Goal: Transaction & Acquisition: Book appointment/travel/reservation

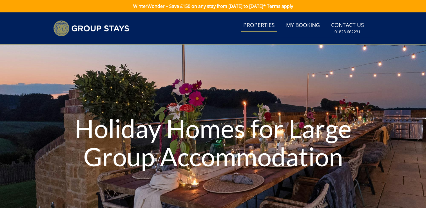
click at [266, 27] on link "Properties" at bounding box center [259, 25] width 36 height 13
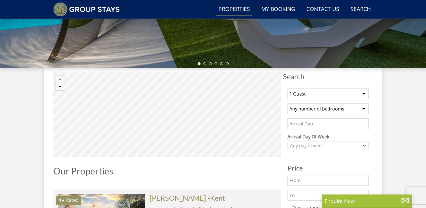
scroll to position [160, 0]
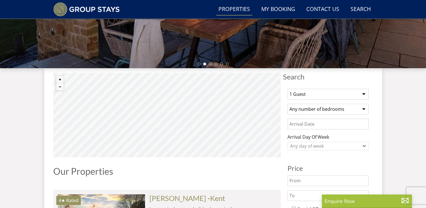
click at [302, 98] on select "1 Guest 2 Guests 3 Guests 4 Guests 5 Guests 6 Guests 7 Guests 8 Guests 9 Guests…" at bounding box center [327, 94] width 81 height 11
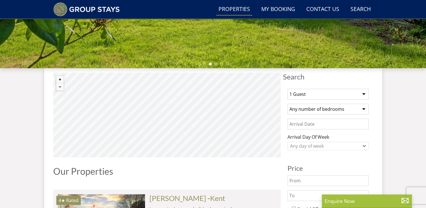
select select "17"
click at [287, 89] on select "1 Guest 2 Guests 3 Guests 4 Guests 5 Guests 6 Guests 7 Guests 8 Guests 9 Guests…" at bounding box center [327, 94] width 81 height 11
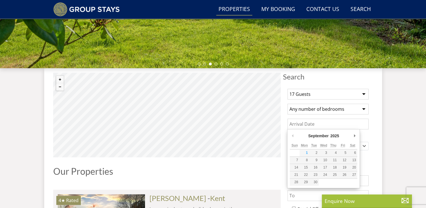
click at [310, 122] on input "Date" at bounding box center [327, 123] width 81 height 11
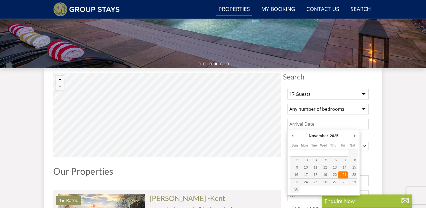
type input "[DATE]"
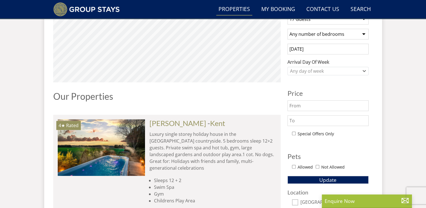
scroll to position [235, 0]
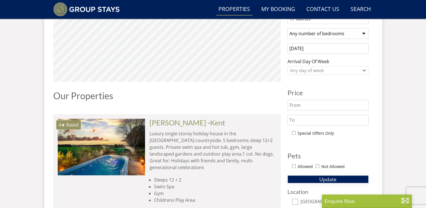
click at [293, 175] on button "Update" at bounding box center [327, 179] width 81 height 8
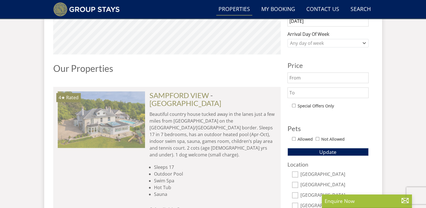
scroll to position [245, 0]
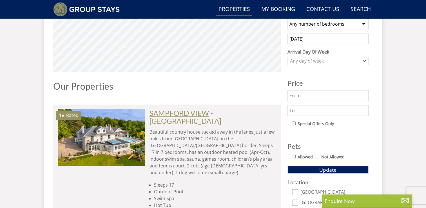
click at [156, 111] on link "SAMPFORD VIEW" at bounding box center [178, 113] width 59 height 8
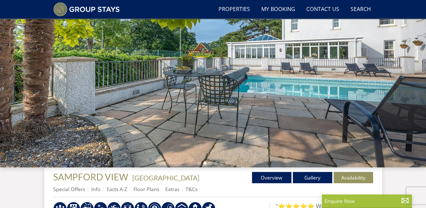
scroll to position [34, 0]
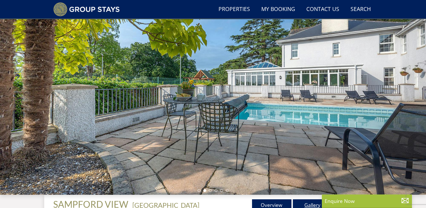
click at [300, 202] on link "Gallery" at bounding box center [312, 204] width 39 height 11
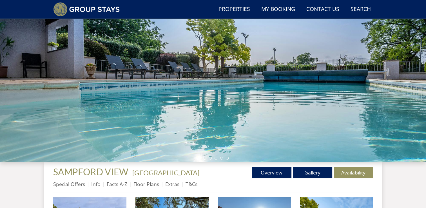
scroll to position [70, 0]
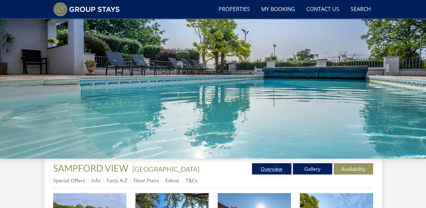
click at [262, 171] on link "Overview" at bounding box center [271, 168] width 39 height 11
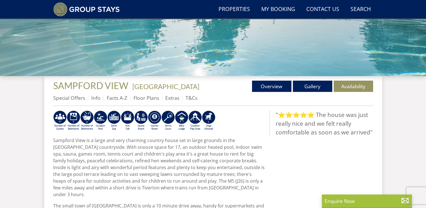
scroll to position [155, 0]
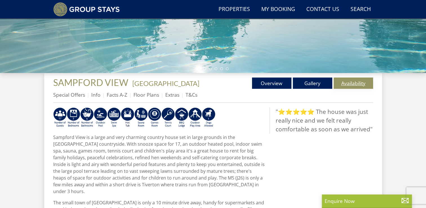
click at [349, 79] on link "Availability" at bounding box center [352, 82] width 39 height 11
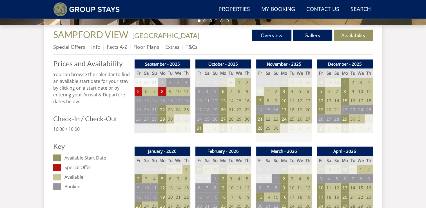
scroll to position [203, 0]
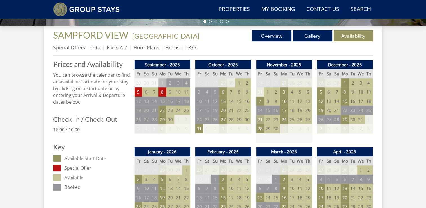
click at [261, 118] on td "21" at bounding box center [260, 119] width 8 height 9
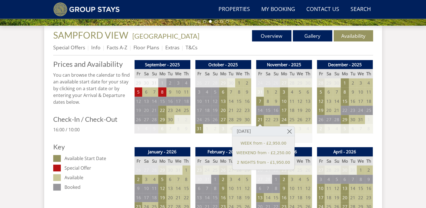
click at [276, 119] on td "23" at bounding box center [276, 119] width 8 height 9
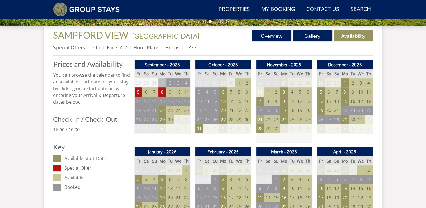
click at [261, 119] on td "21" at bounding box center [260, 119] width 8 height 9
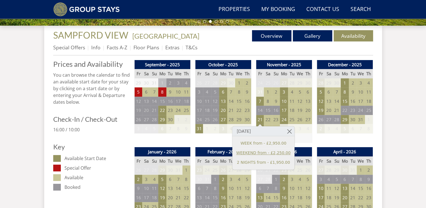
click at [252, 153] on link "WEEKEND from - £2,250.00" at bounding box center [263, 153] width 54 height 6
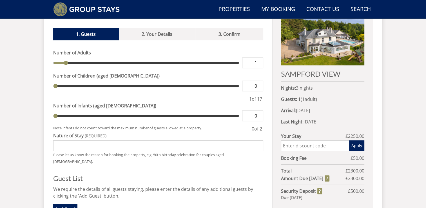
scroll to position [229, 0]
type input "2"
type input "3"
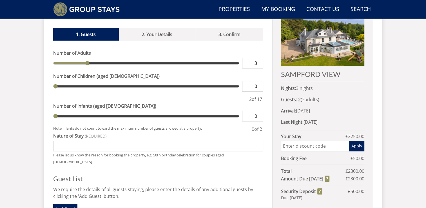
type input "5"
type input "6"
type input "7"
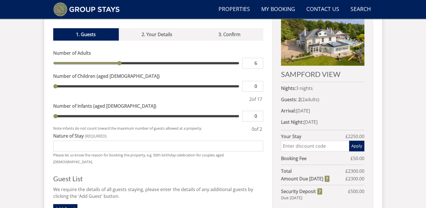
type input "7"
type input "8"
type input "9"
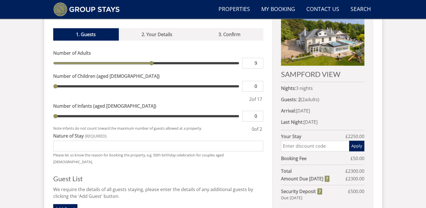
type input "10"
type input "11"
type input "13"
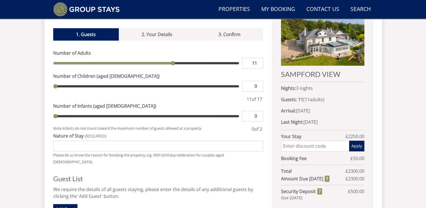
type input "13"
type input "14"
type input "15"
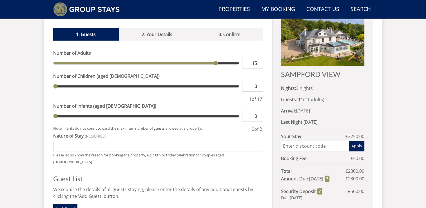
type input "16"
type input "17"
drag, startPoint x: 72, startPoint y: 59, endPoint x: 254, endPoint y: 37, distance: 183.9
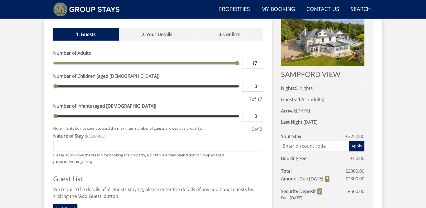
type input "17"
click at [239, 58] on input "range" at bounding box center [146, 63] width 186 height 11
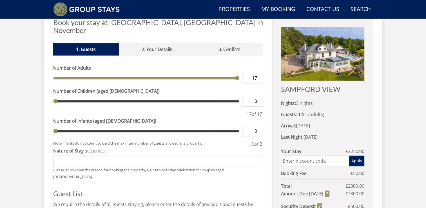
scroll to position [215, 0]
click at [156, 44] on link "2. Your Details" at bounding box center [157, 49] width 77 height 12
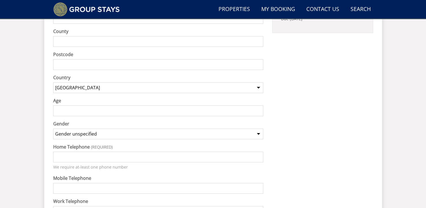
scroll to position [411, 0]
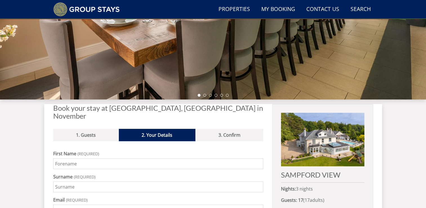
scroll to position [129, 0]
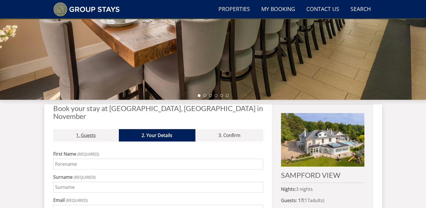
click at [89, 130] on link "1. Guests" at bounding box center [86, 135] width 66 height 12
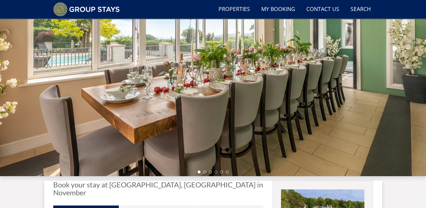
scroll to position [49, 0]
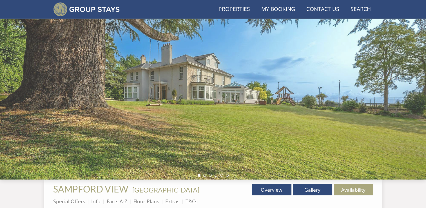
scroll to position [203, 0]
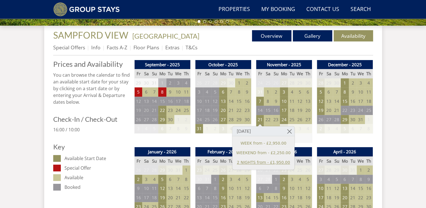
click at [244, 164] on link "2 NIGHTS from - £1,950.00" at bounding box center [263, 162] width 54 height 6
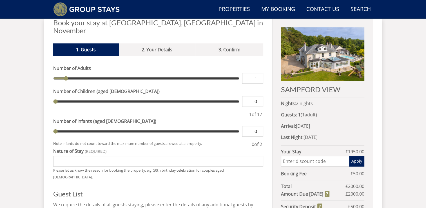
scroll to position [214, 0]
type input "2"
type input "3"
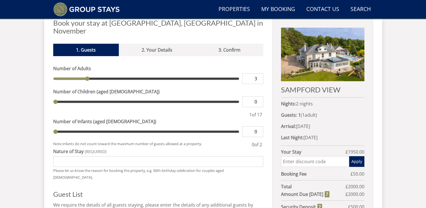
type input "5"
type input "6"
type input "7"
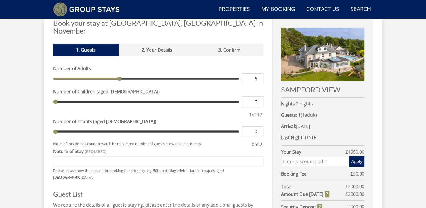
type input "7"
type input "8"
type input "9"
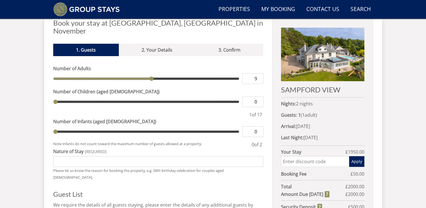
type input "10"
type input "11"
type input "12"
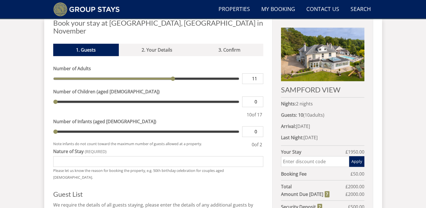
type input "12"
type input "13"
type input "14"
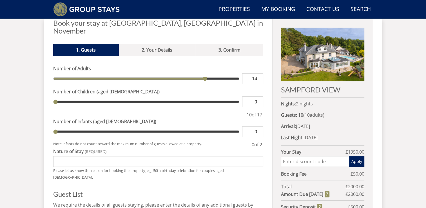
type input "15"
type input "16"
type input "17"
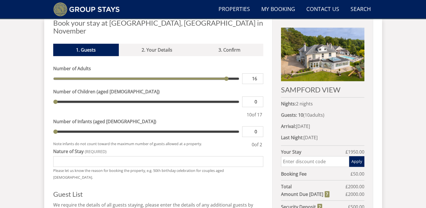
type input "17"
drag, startPoint x: 67, startPoint y: 68, endPoint x: 256, endPoint y: 93, distance: 190.4
type input "17"
click at [239, 84] on input "range" at bounding box center [146, 78] width 186 height 11
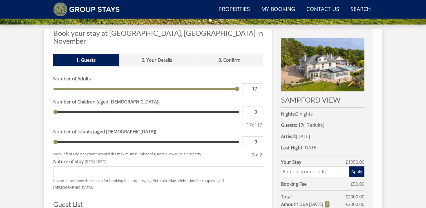
scroll to position [203, 0]
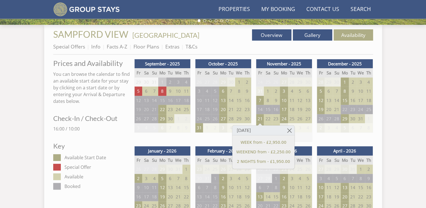
scroll to position [203, 0]
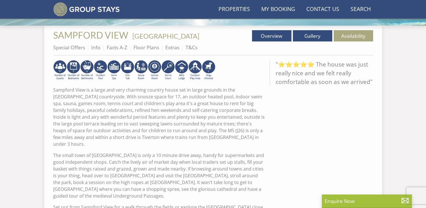
scroll to position [155, 0]
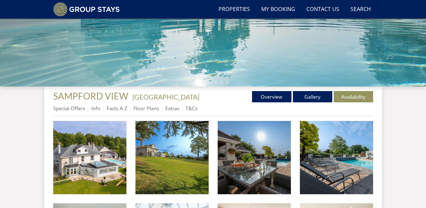
scroll to position [178, 0]
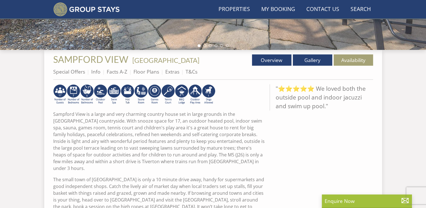
scroll to position [34, 0]
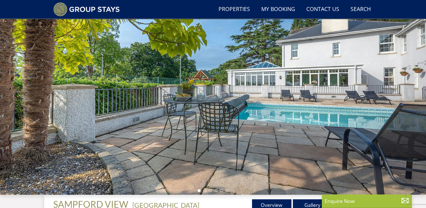
select select "17"
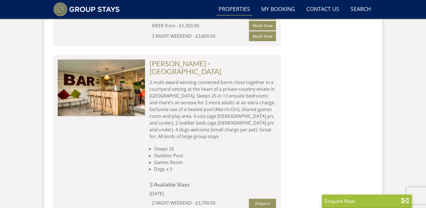
scroll to position [2122, 0]
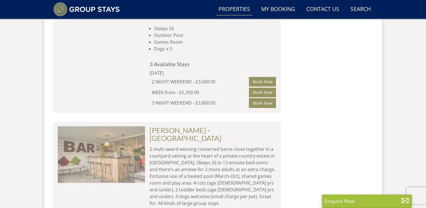
click at [121, 126] on img at bounding box center [101, 154] width 87 height 56
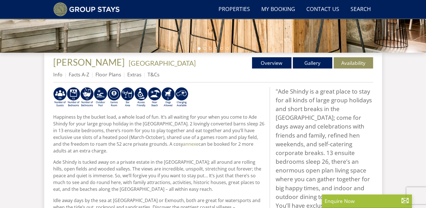
scroll to position [176, 0]
select select "17"
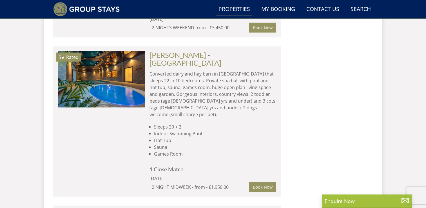
scroll to position [0, 699]
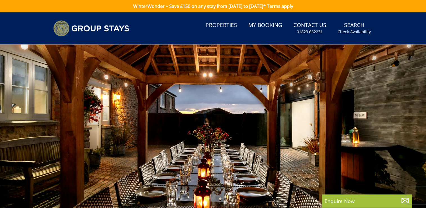
click at [164, 59] on div at bounding box center [213, 142] width 426 height 197
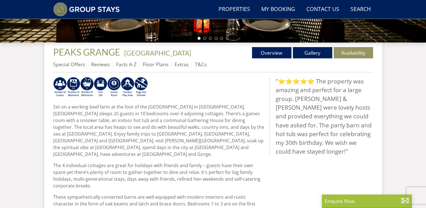
scroll to position [185, 0]
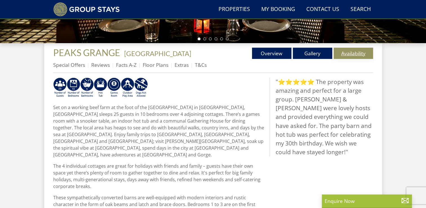
click at [346, 51] on link "Availability" at bounding box center [352, 53] width 39 height 11
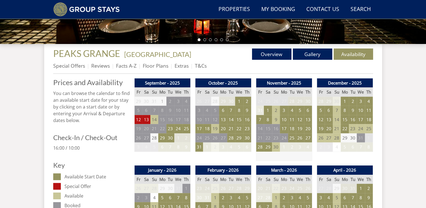
scroll to position [185, 0]
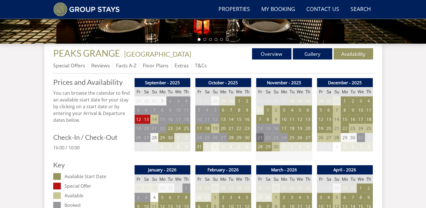
click at [260, 138] on td "21" at bounding box center [260, 137] width 8 height 9
click at [258, 147] on td "28" at bounding box center [260, 146] width 8 height 9
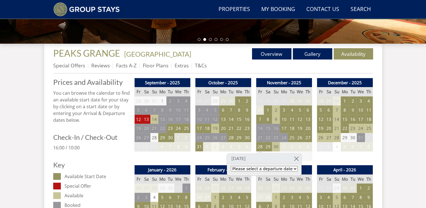
click at [265, 169] on select "Please select a departure date [DATE] - £2,995.00 [DATE] - £2,995.00 [DATE] - £…" at bounding box center [264, 169] width 67 height 6
click at [300, 155] on td at bounding box center [284, 155] width 56 height 9
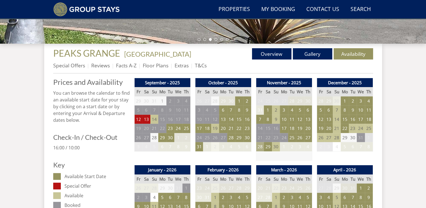
click at [261, 147] on td "28" at bounding box center [260, 146] width 8 height 9
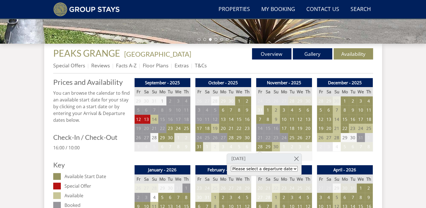
click at [257, 166] on select "Please select a departure date [DATE] - £2,995.00 [DATE] - £2,995.00 [DATE] - £…" at bounding box center [264, 169] width 67 height 6
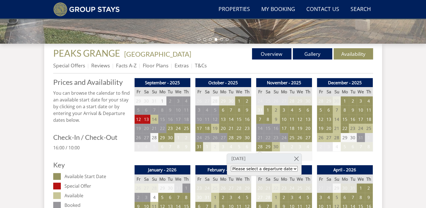
select select "book/6294795"
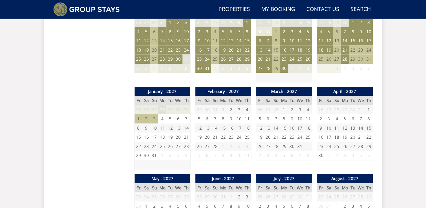
scroll to position [498, 0]
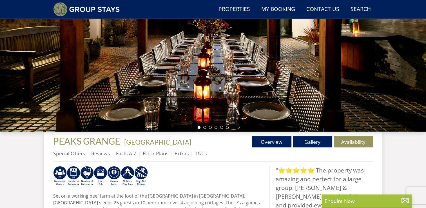
scroll to position [67, 0]
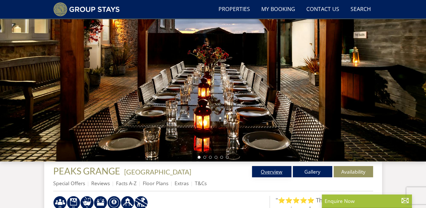
click at [271, 169] on link "Overview" at bounding box center [271, 171] width 39 height 11
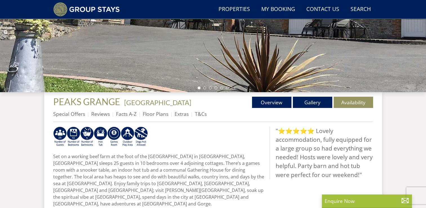
scroll to position [123, 0]
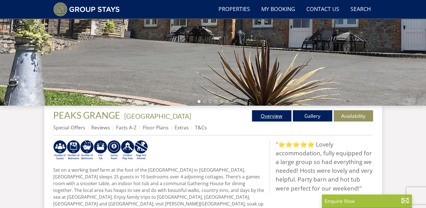
click at [269, 119] on link "Overview" at bounding box center [271, 115] width 39 height 11
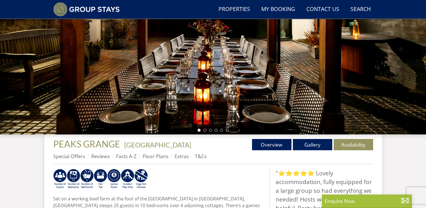
scroll to position [94, 0]
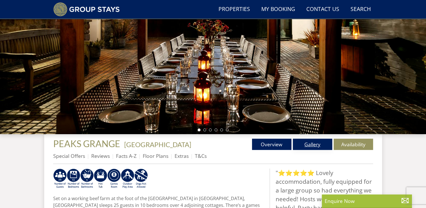
click at [313, 145] on link "Gallery" at bounding box center [312, 143] width 39 height 11
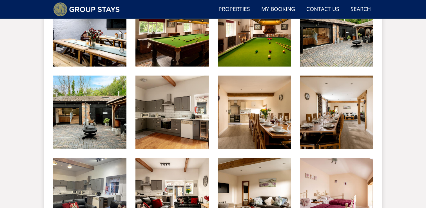
scroll to position [427, 0]
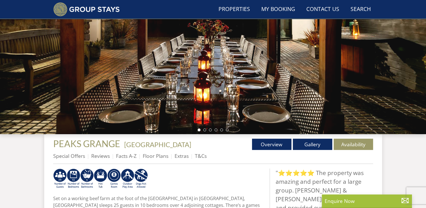
scroll to position [67, 0]
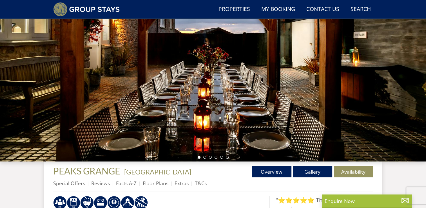
select select "17"
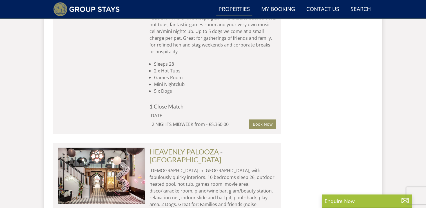
scroll to position [3624, 0]
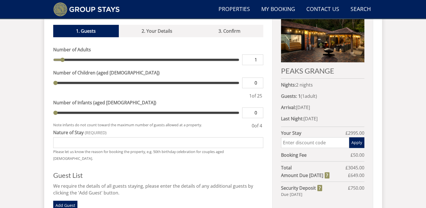
scroll to position [236, 0]
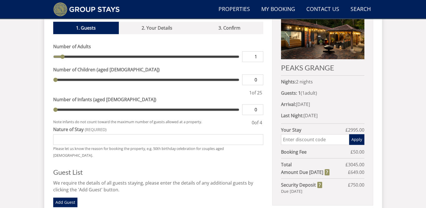
type input "25"
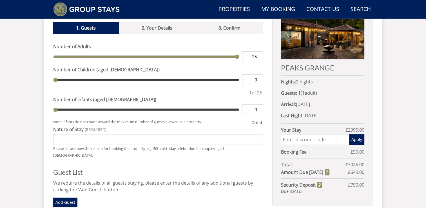
type input "25"
click at [233, 53] on input "range" at bounding box center [146, 56] width 186 height 11
